Goal: Task Accomplishment & Management: Manage account settings

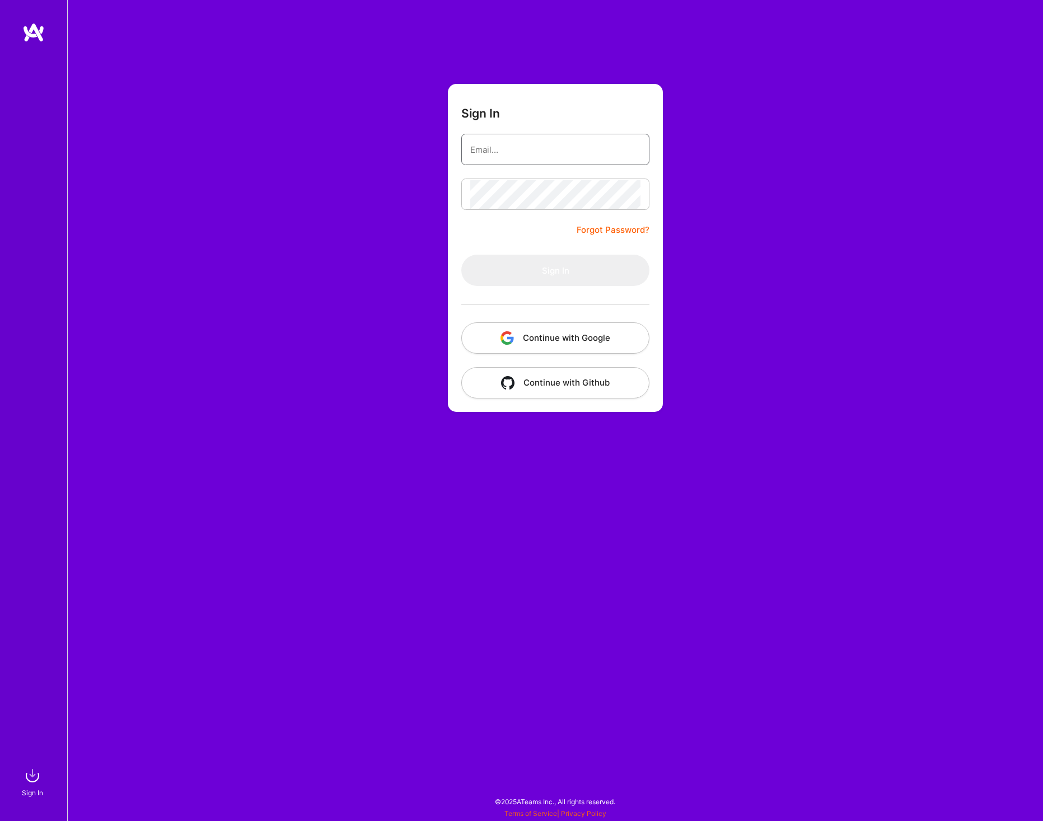
type input "[PERSON_NAME][EMAIL_ADDRESS][DOMAIN_NAME]"
click at [532, 269] on button "Sign In" at bounding box center [555, 270] width 188 height 31
